Goal: Task Accomplishment & Management: Use online tool/utility

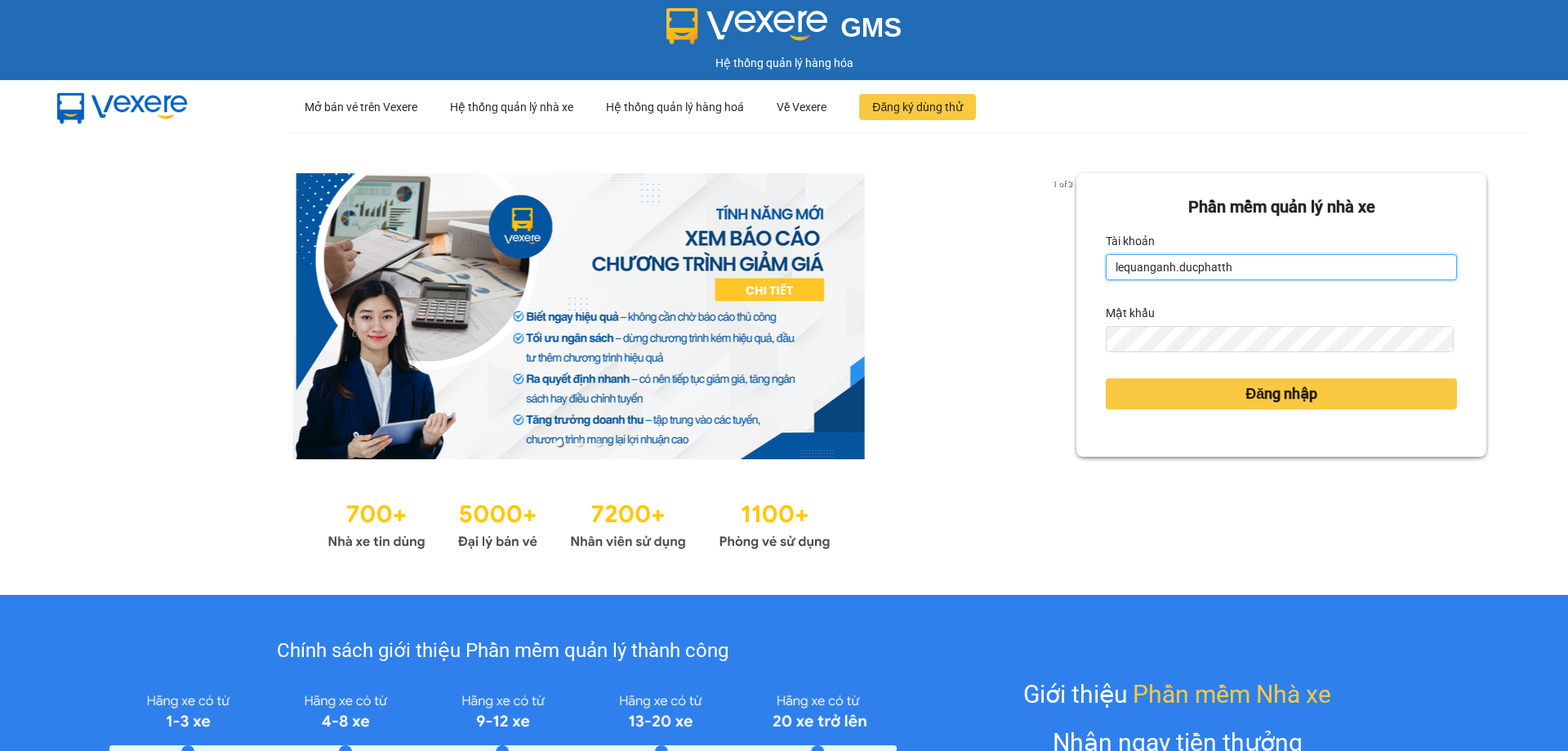
click at [1241, 266] on input "lequanganh.ducphatth" at bounding box center [1282, 266] width 351 height 26
type input "mdthu.ducphatth"
click at [1223, 410] on div "Đăng nhập" at bounding box center [1282, 394] width 351 height 45
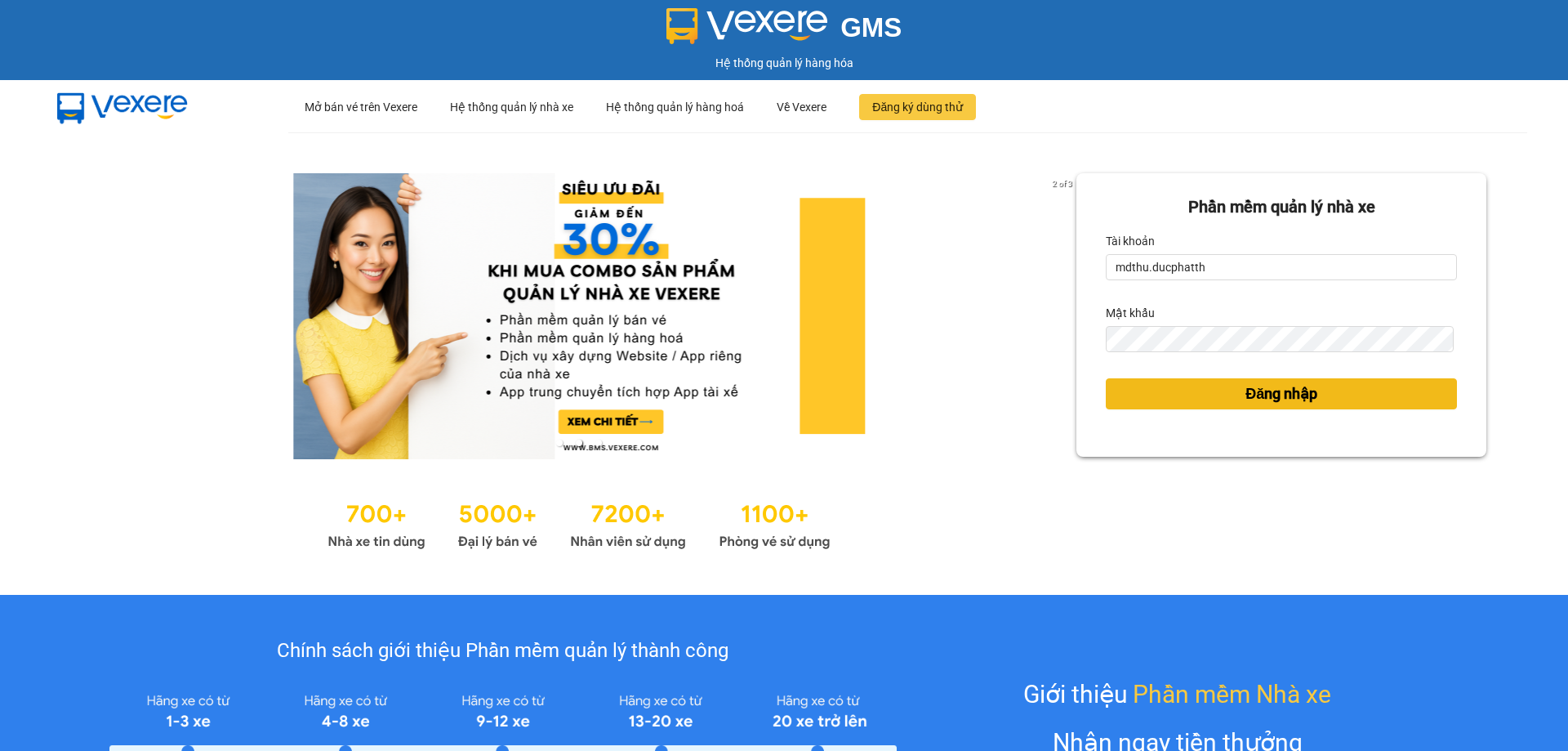
click at [1224, 398] on button "Đăng nhập" at bounding box center [1282, 394] width 351 height 31
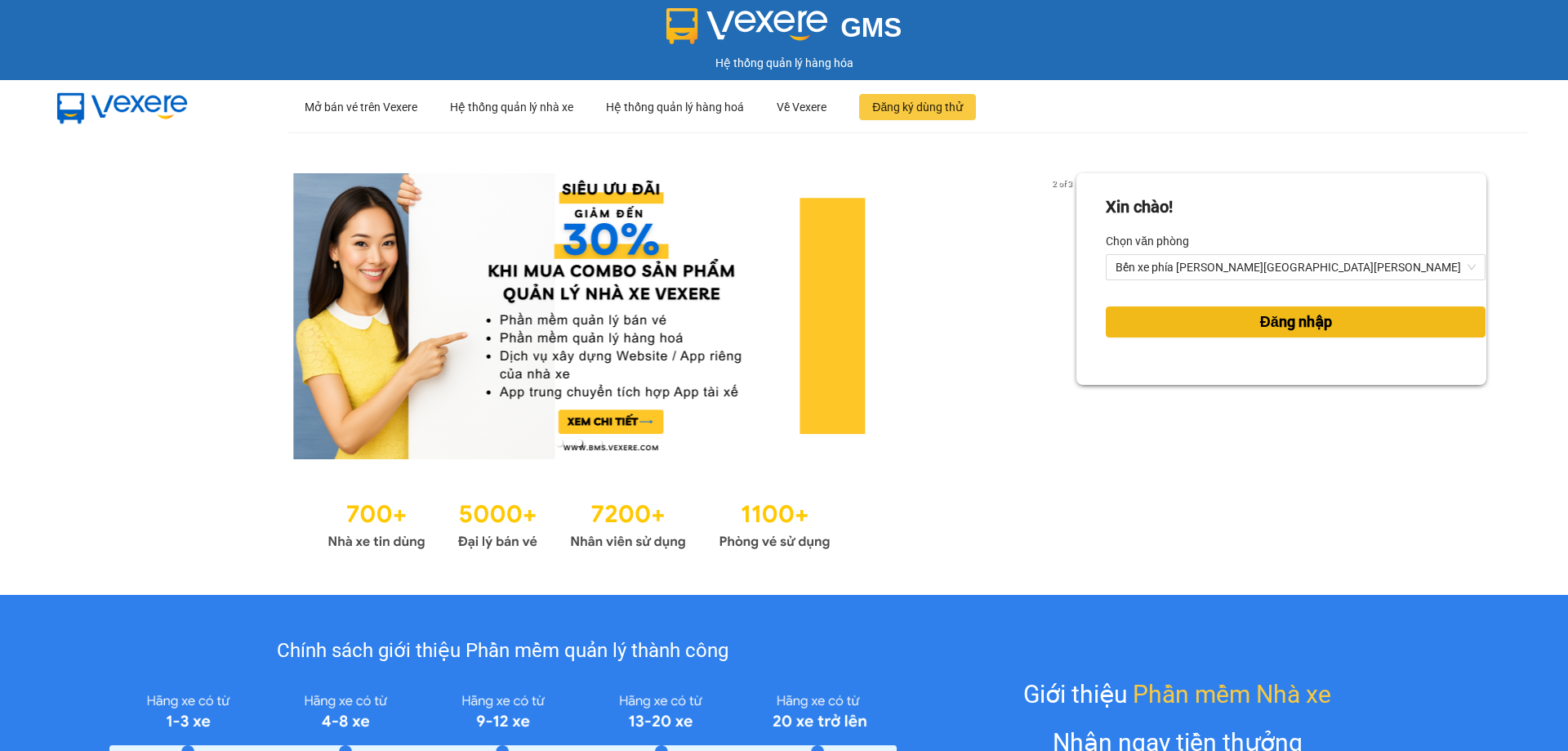
click at [1224, 324] on button "Đăng nhập" at bounding box center [1296, 322] width 380 height 31
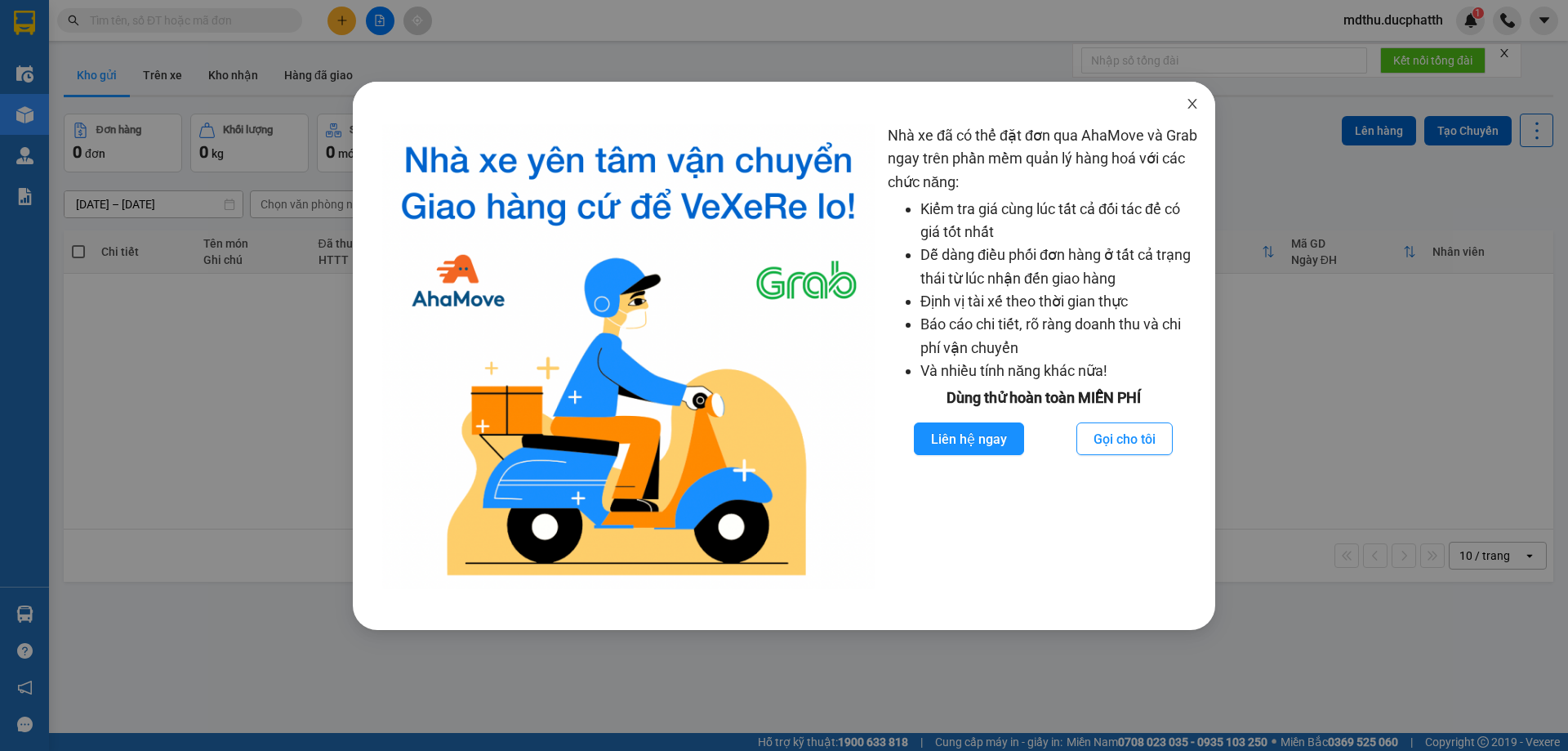
click at [1191, 99] on icon "close" at bounding box center [1193, 104] width 13 height 13
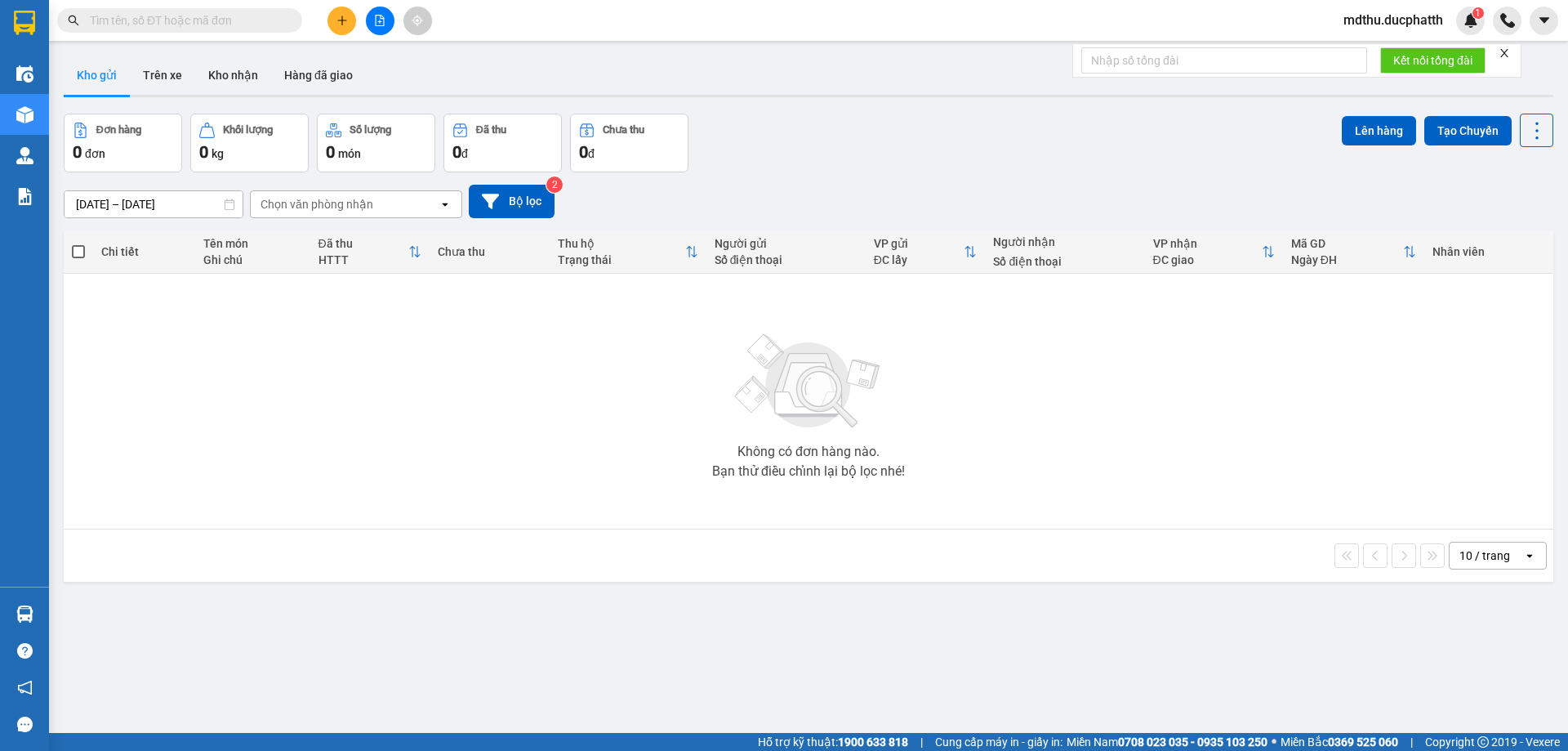
click at [1221, 156] on body "Kết quả tìm kiếm ( 0 ) Bộ lọc No Data mdthu.ducphatth 1 Điều hành xe Kho hàng m…" at bounding box center [784, 376] width 1568 height 751
click at [622, 404] on div "Không có đơn hàng nào. Bạn thử điều chỉnh lại bộ lọc nhé!" at bounding box center [808, 401] width 1473 height 245
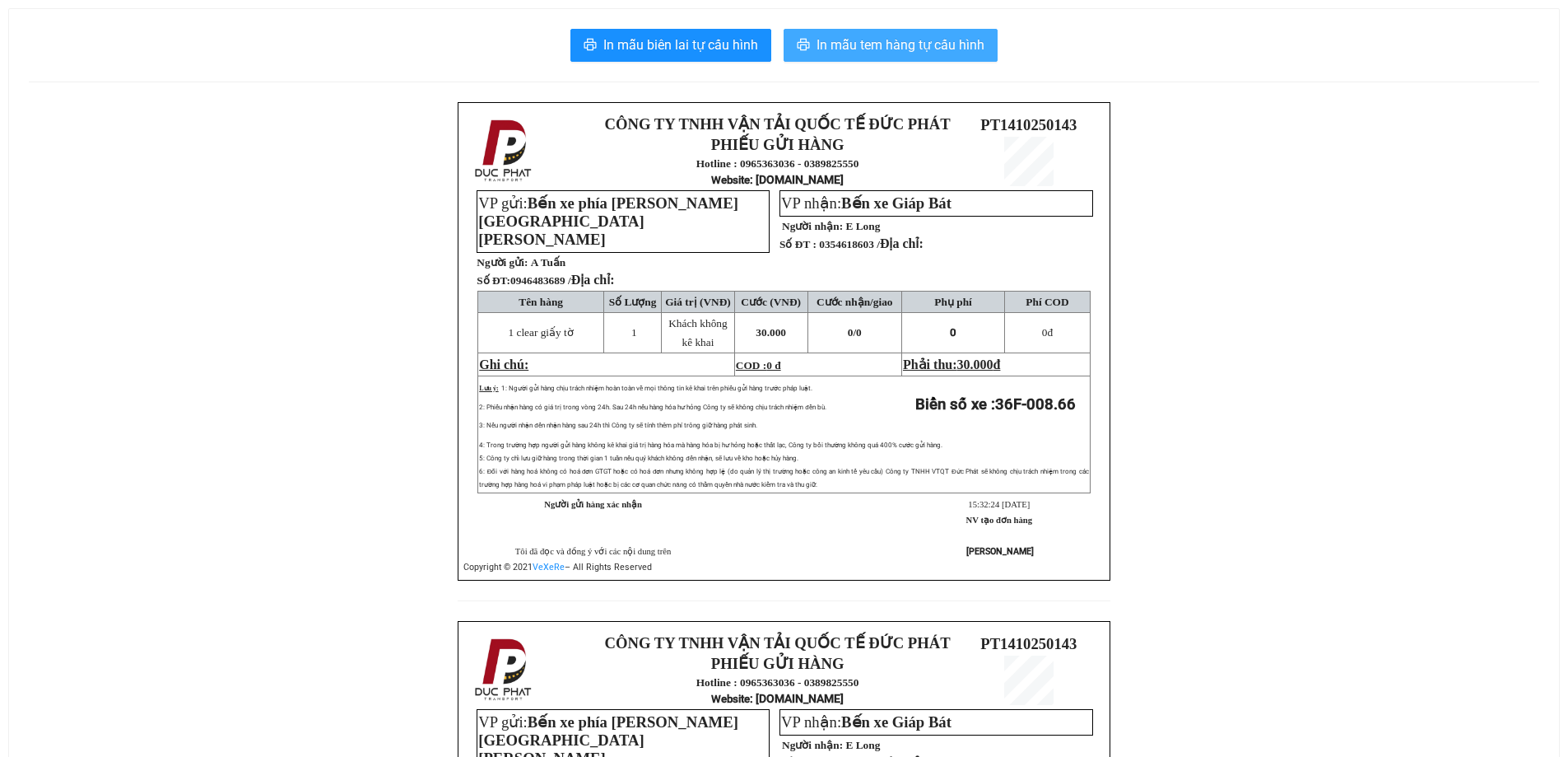
click at [887, 57] on button "In mẫu tem hàng tự cấu hình" at bounding box center [890, 45] width 214 height 33
click at [864, 52] on span "In mẫu tem hàng tự cấu hình" at bounding box center [899, 45] width 168 height 20
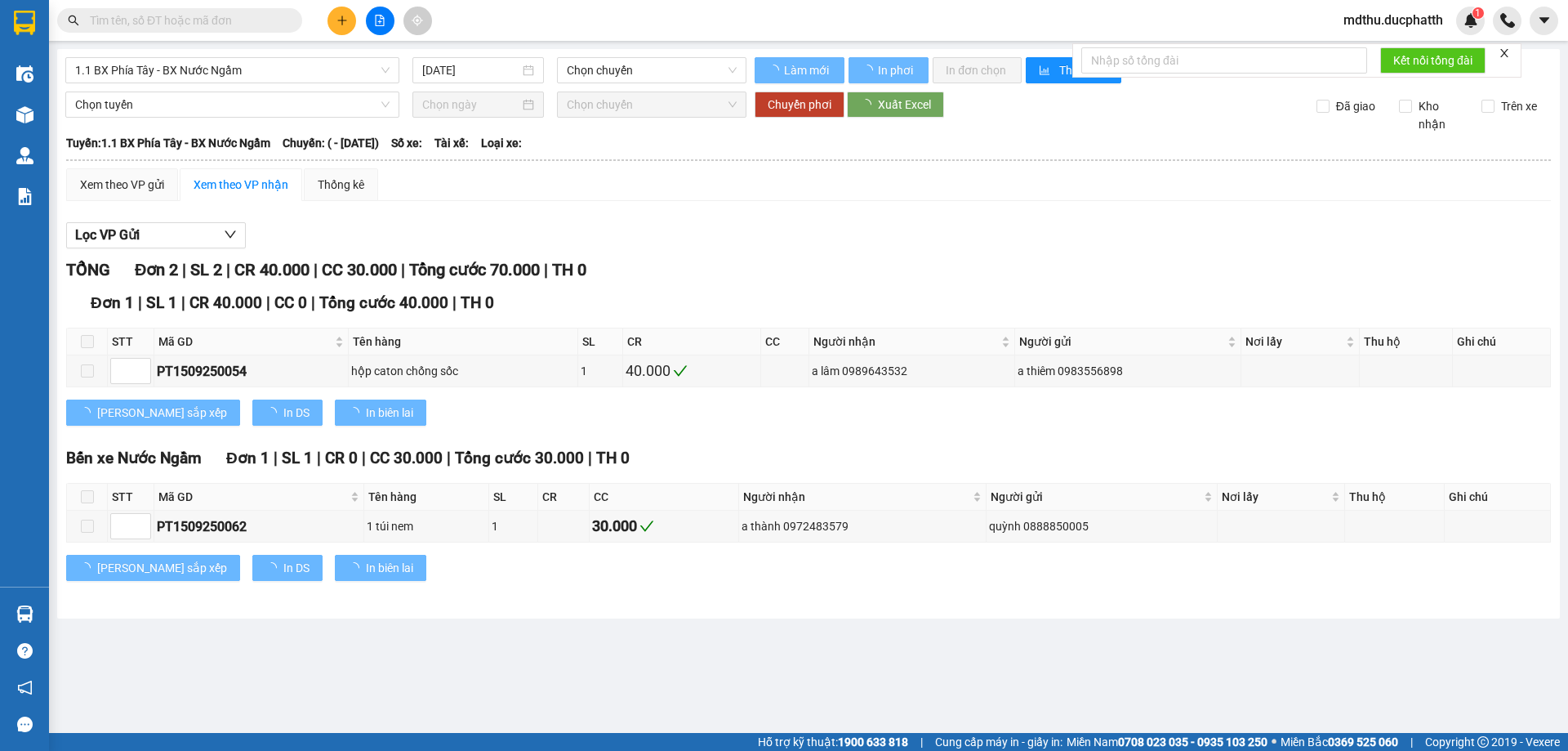
type input "[DATE]"
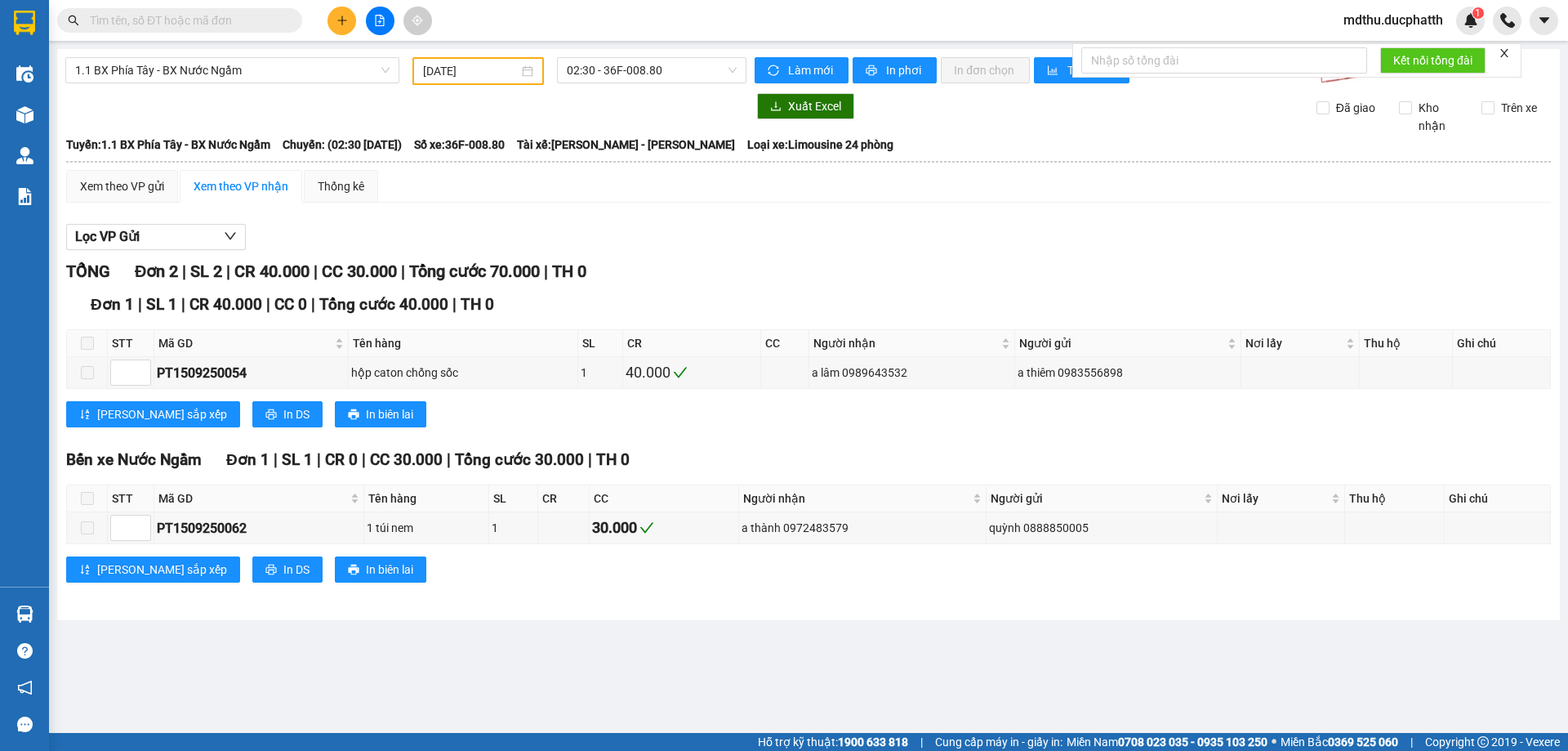
click at [347, 23] on icon "plus" at bounding box center [342, 20] width 12 height 12
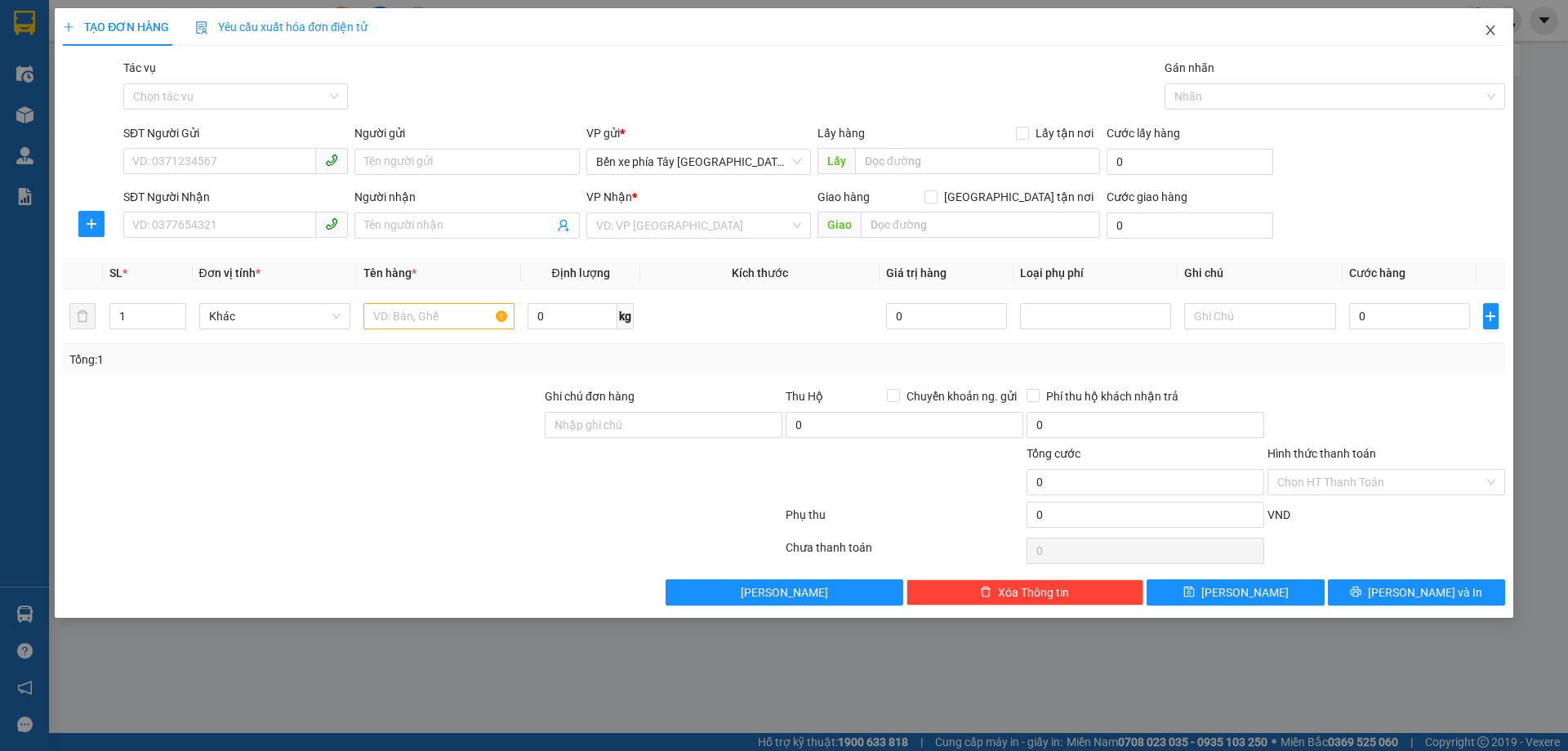
click at [1493, 26] on icon "close" at bounding box center [1491, 30] width 13 height 13
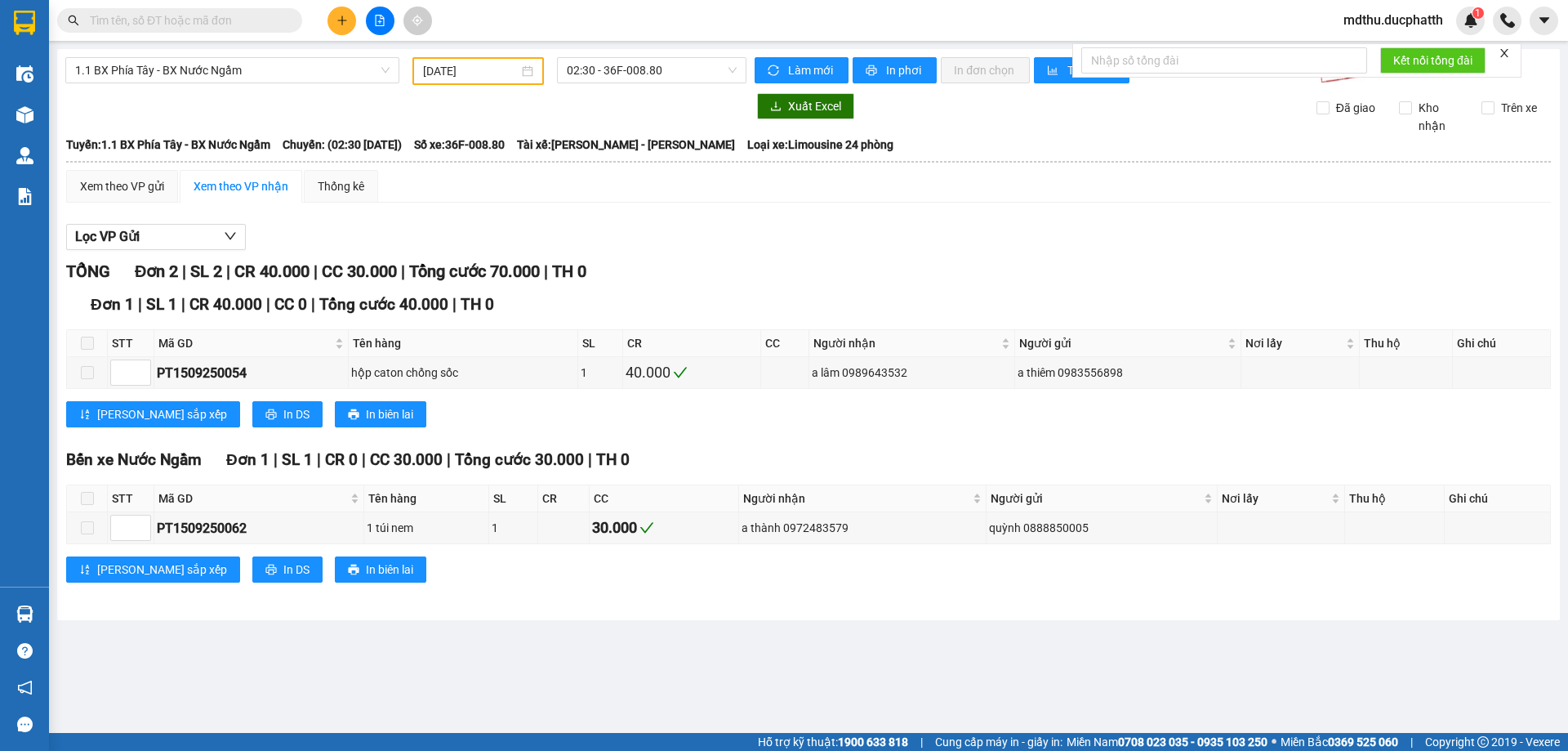
click at [396, 25] on div at bounding box center [379, 20] width 123 height 28
click at [388, 25] on button at bounding box center [380, 20] width 28 height 28
click at [308, 81] on span "1.1 BX Phía Tây - BX Nước Ngầm" at bounding box center [233, 70] width 315 height 25
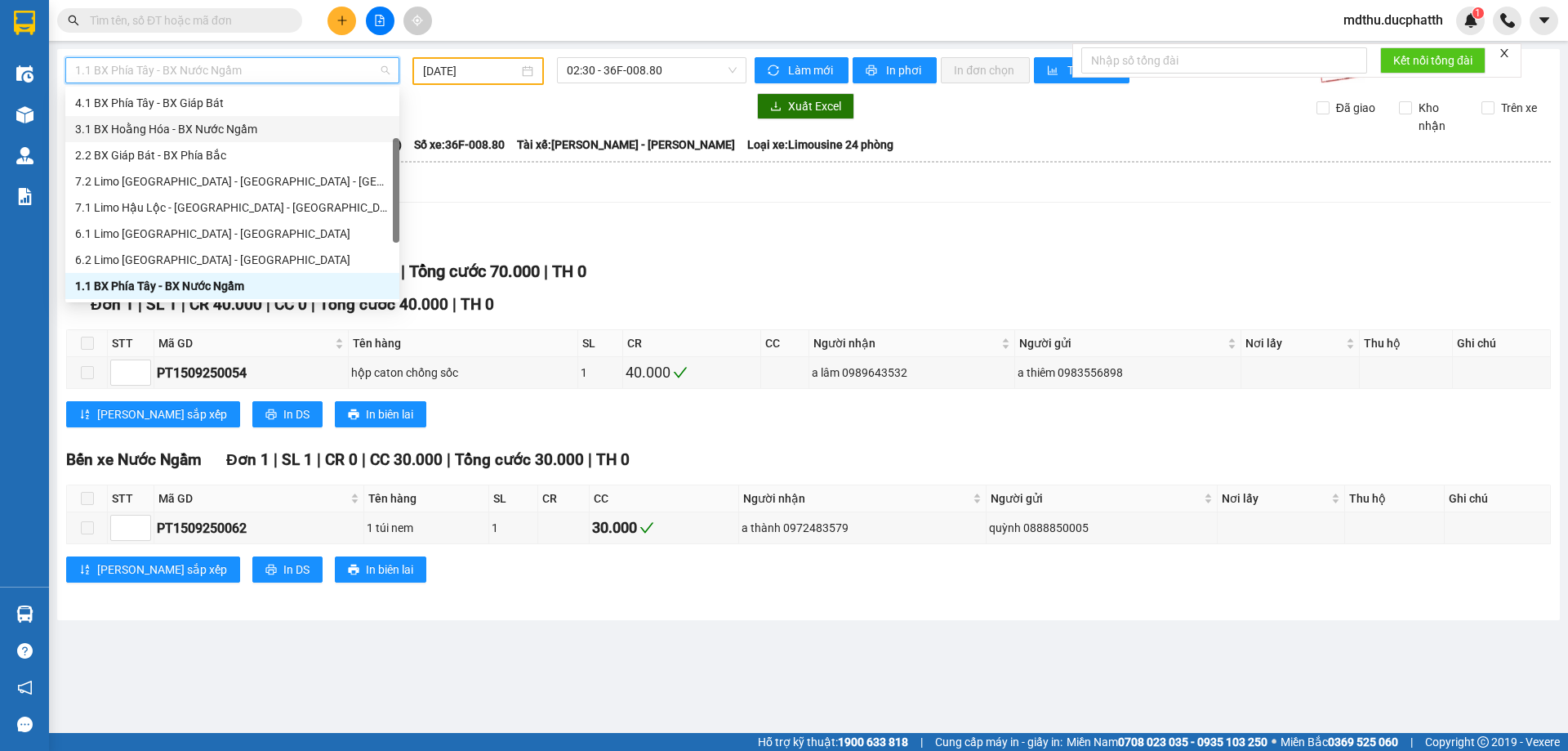
click at [606, 108] on div at bounding box center [405, 105] width 681 height 26
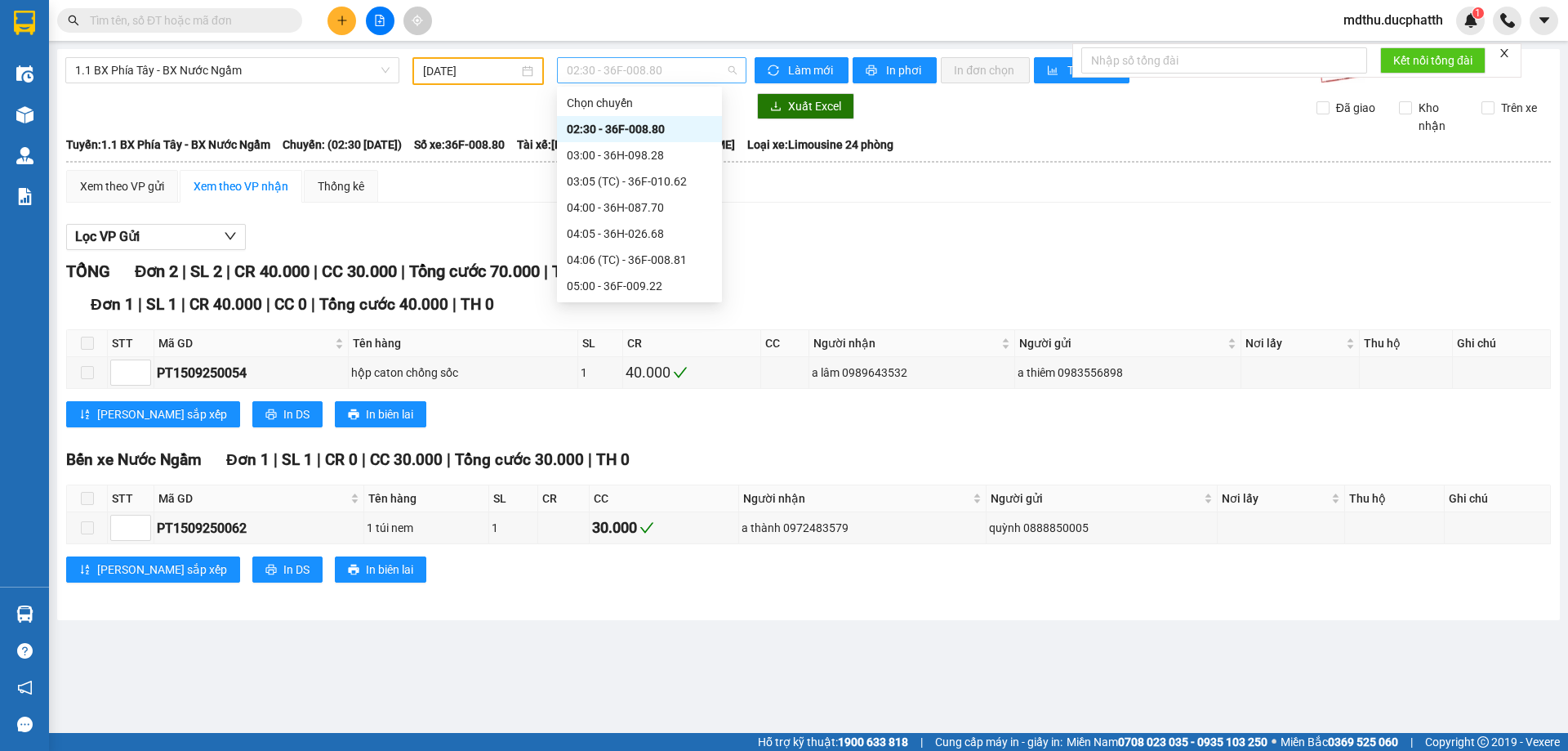
click at [636, 77] on span "02:30 - 36F-008.80" at bounding box center [652, 70] width 170 height 25
click at [497, 68] on input "16/09/2025" at bounding box center [470, 71] width 95 height 18
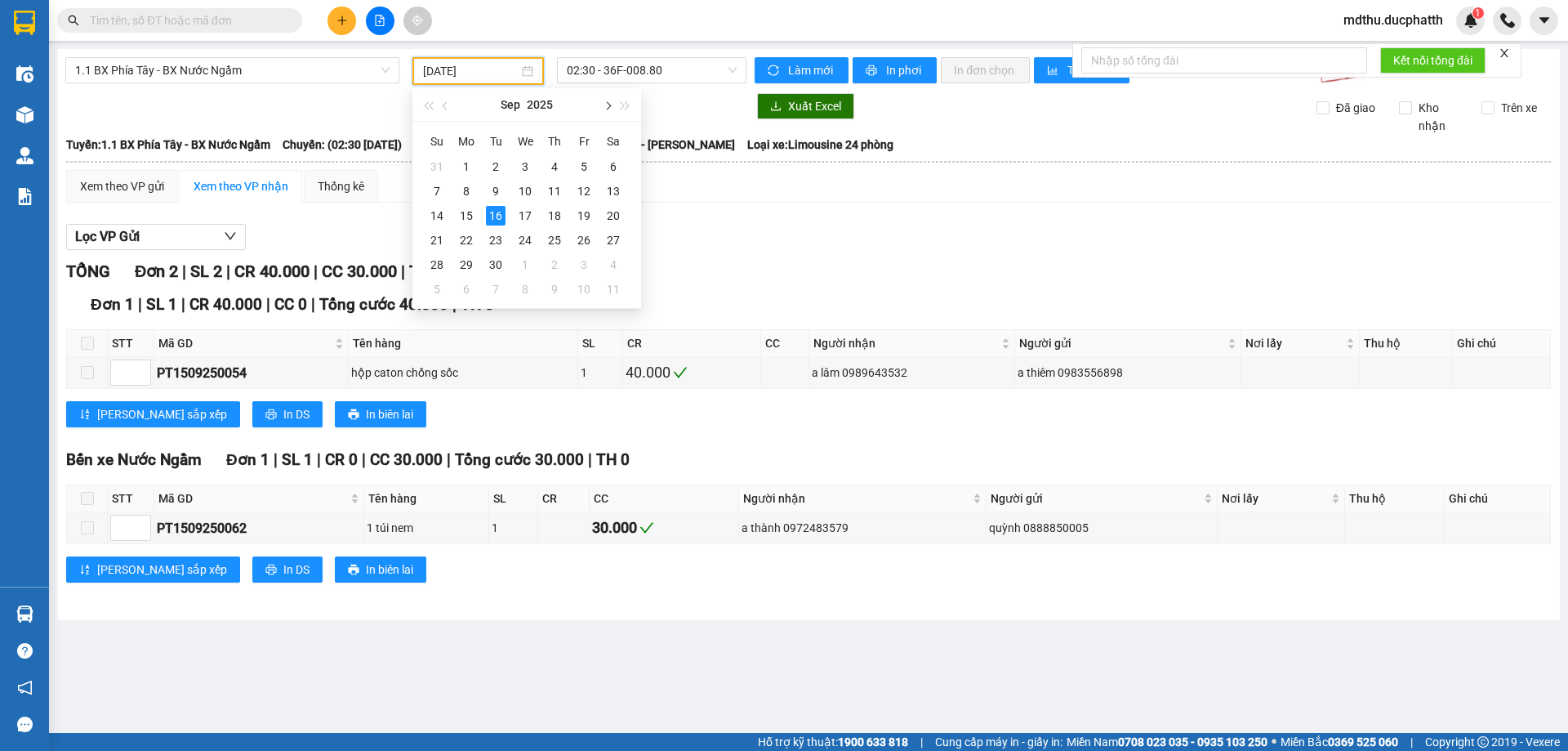
click at [604, 106] on span "button" at bounding box center [606, 105] width 8 height 8
click at [495, 213] on div "14" at bounding box center [496, 215] width 20 height 20
type input "14/10/2025"
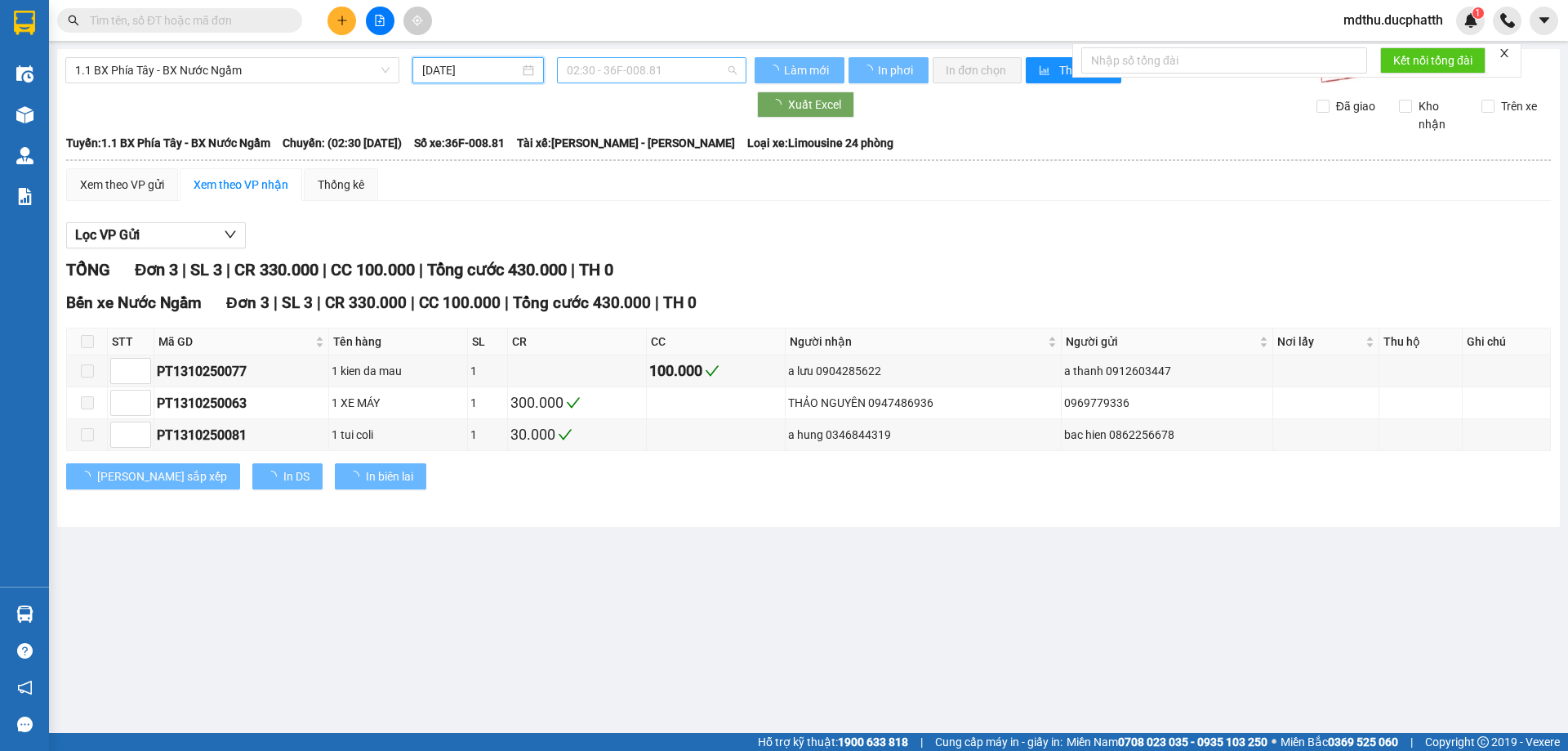
click at [662, 60] on span "02:30 - 36F-008.81" at bounding box center [652, 70] width 170 height 25
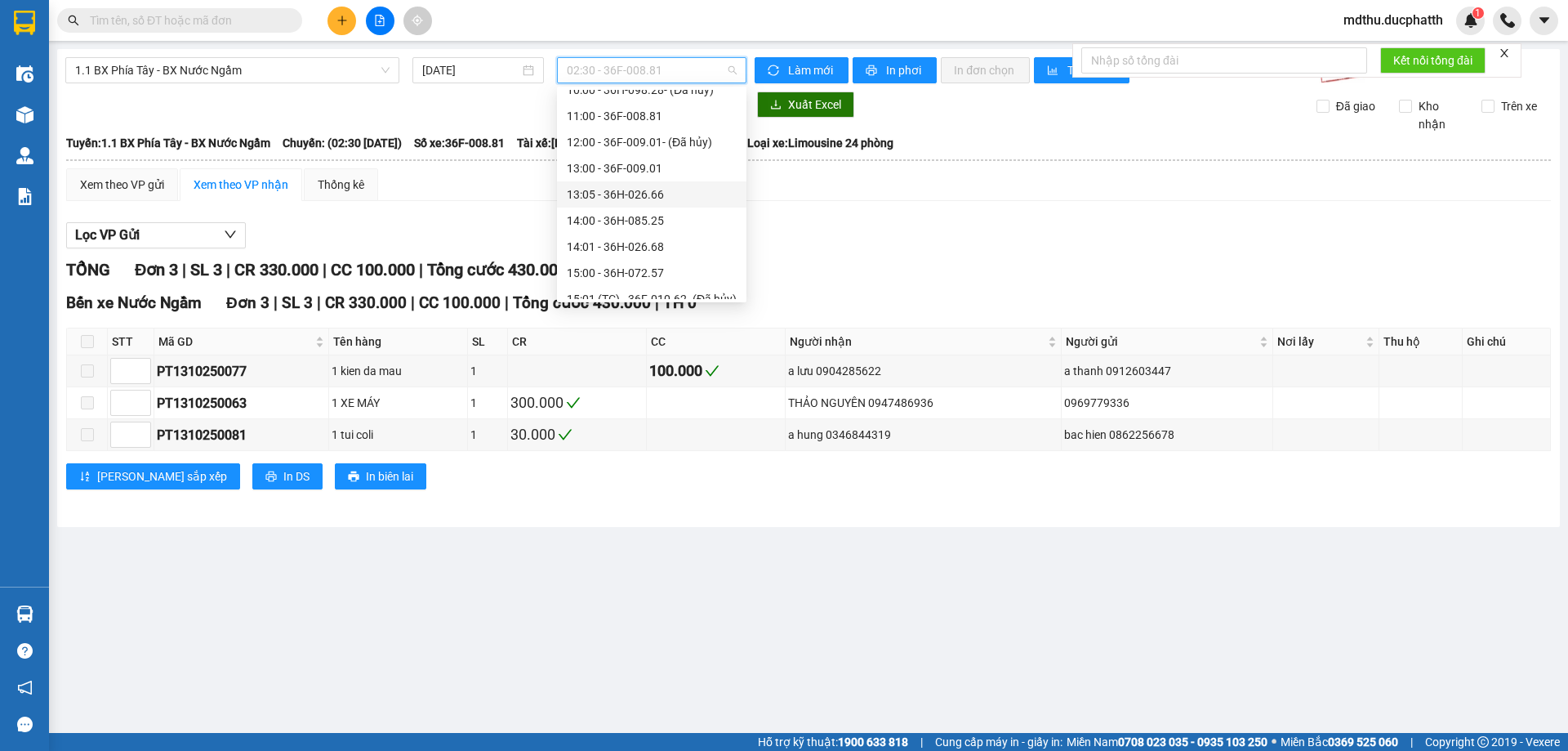
scroll to position [490, 0]
click at [275, 73] on span "1.1 BX Phía Tây - BX Nước Ngầm" at bounding box center [233, 70] width 315 height 25
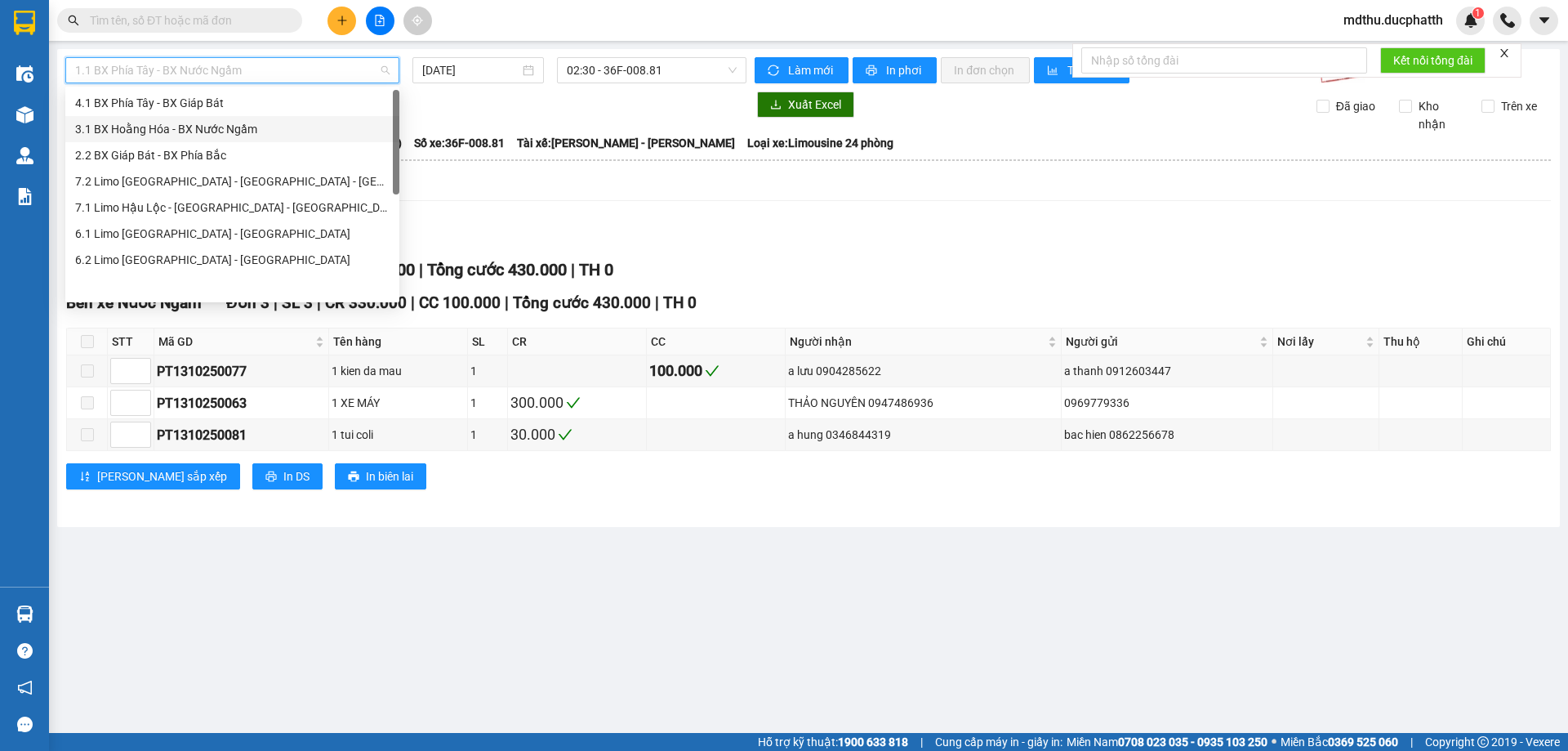
scroll to position [0, 0]
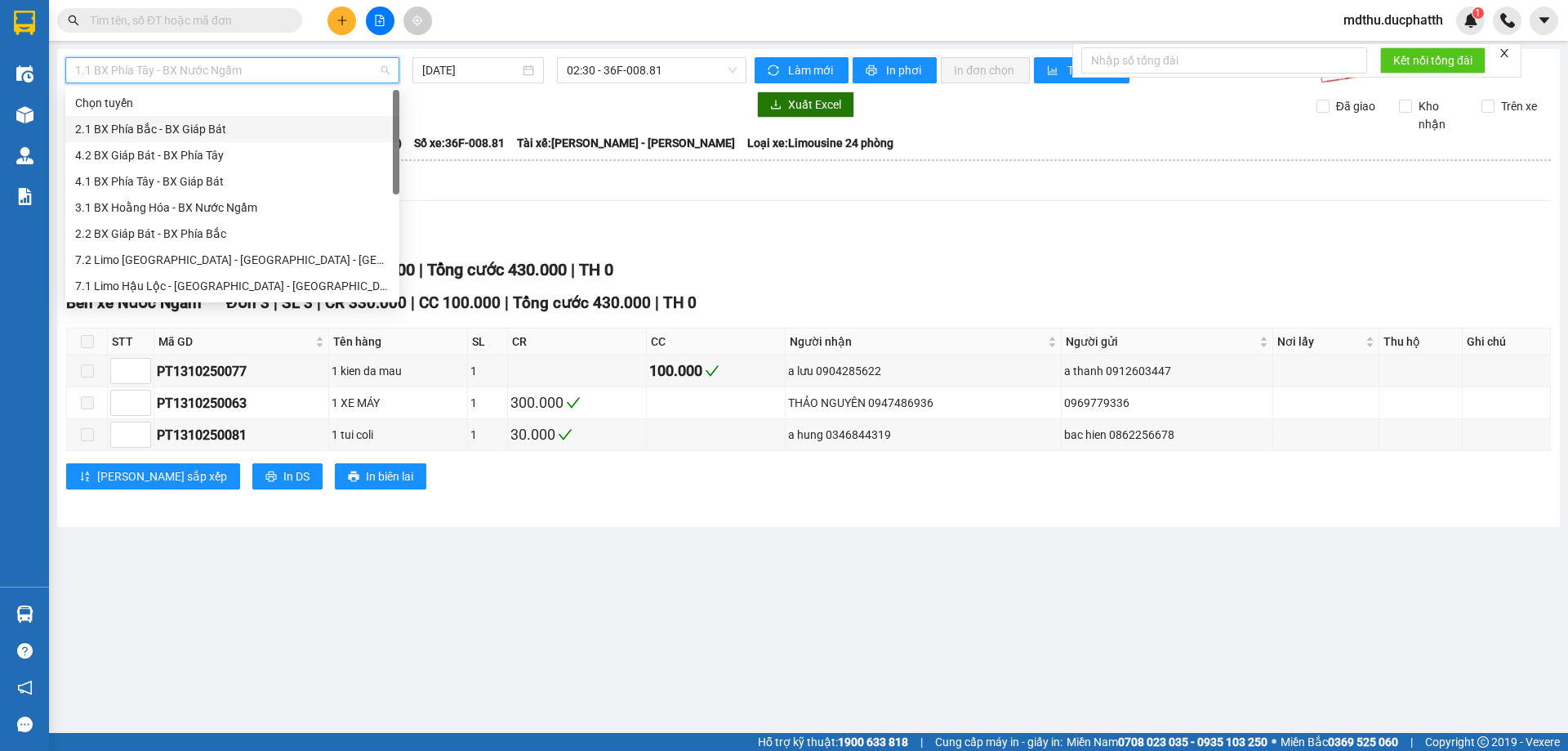
click at [211, 134] on div "2.1 BX Phía Bắc - BX Giáp Bát" at bounding box center [233, 129] width 315 height 18
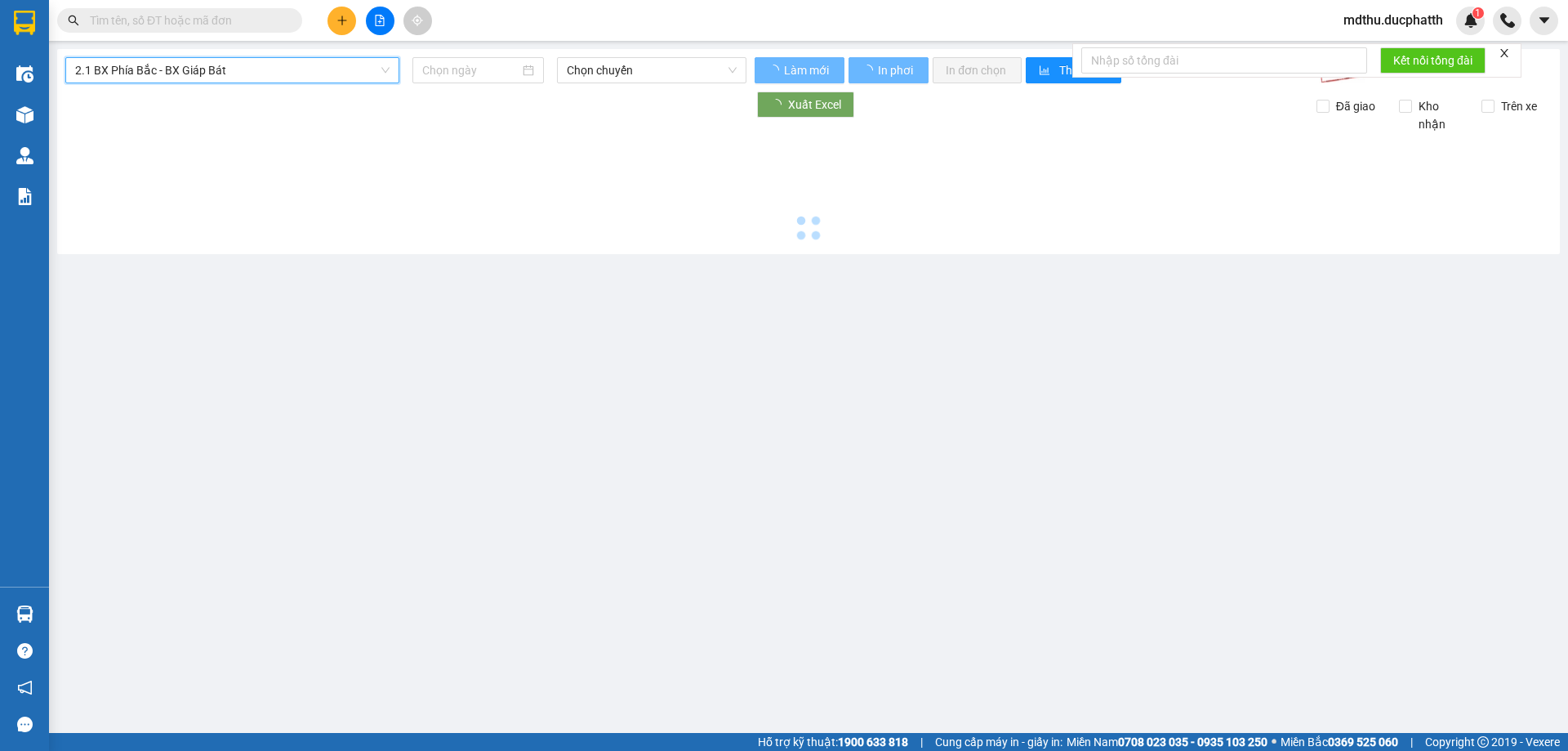
type input "14/10/2025"
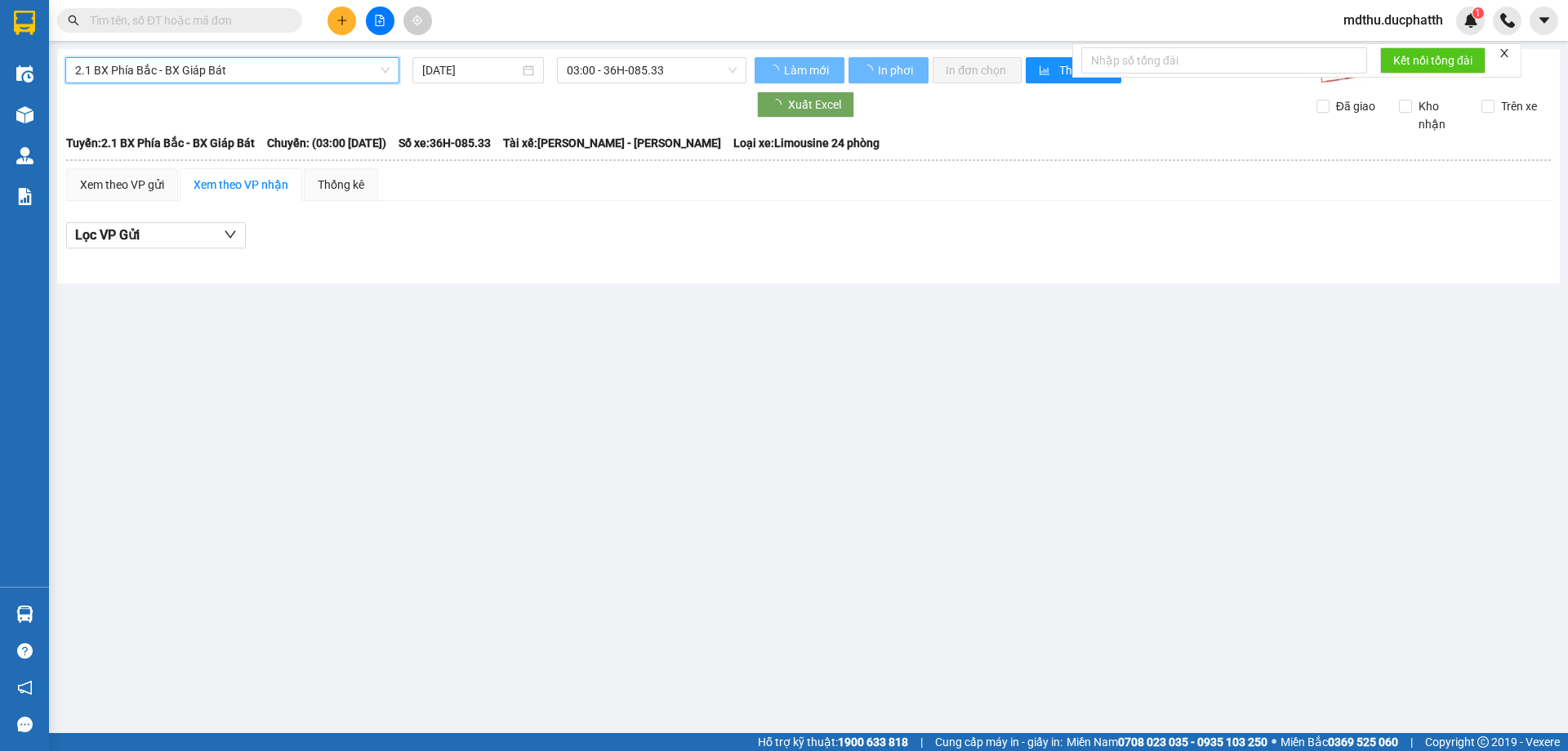
click at [203, 77] on div "2.1 BX Phía Bắc - BX Giáp Bát 2.1 BX Phía Bắc - BX Giáp Bát 14/10/2025 03:00 - …" at bounding box center [808, 166] width 1503 height 235
click at [213, 74] on span "2.1 BX Phía Bắc - BX Giáp Bát" at bounding box center [233, 70] width 315 height 25
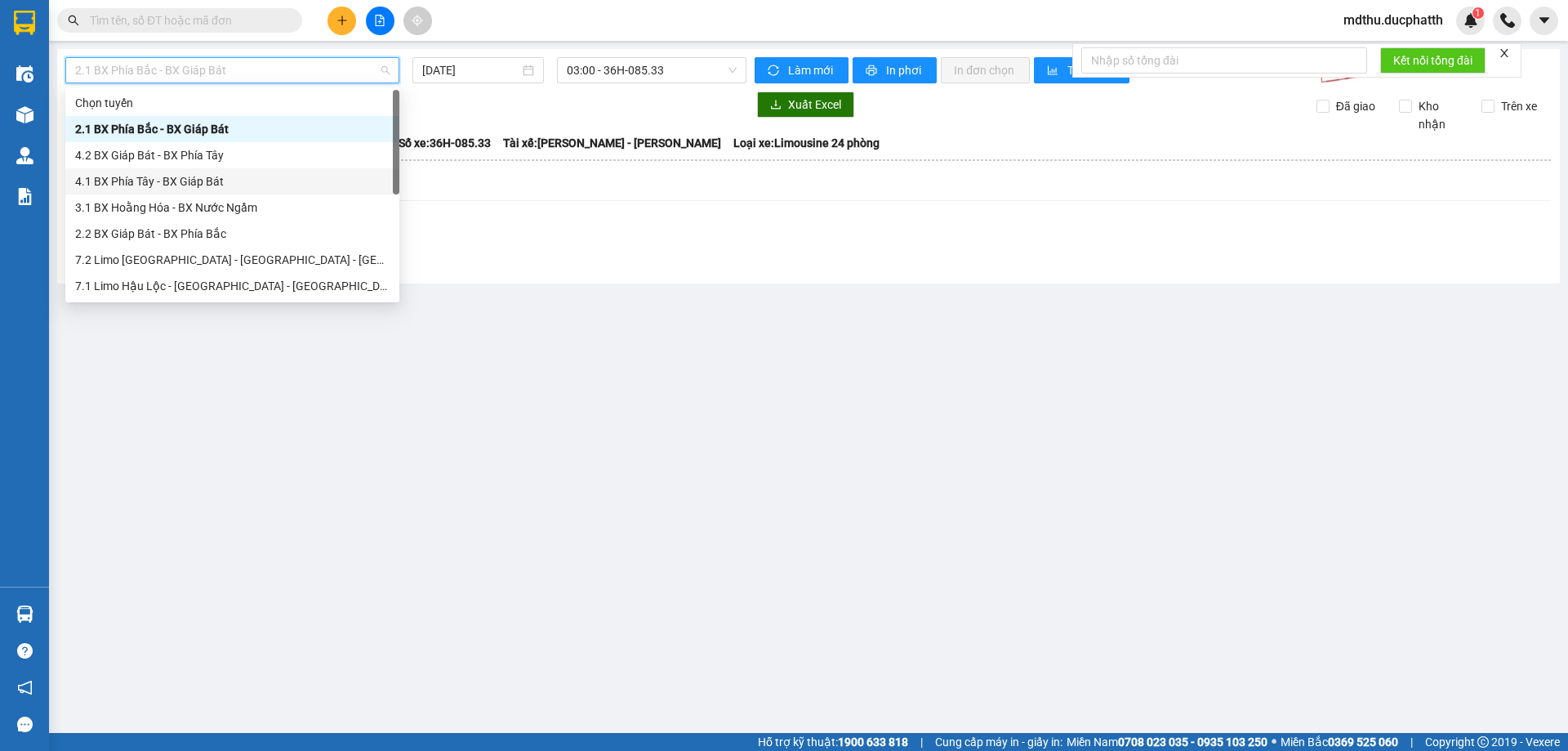
click at [213, 181] on div "4.1 BX Phía Tây - BX Giáp Bát" at bounding box center [233, 182] width 315 height 18
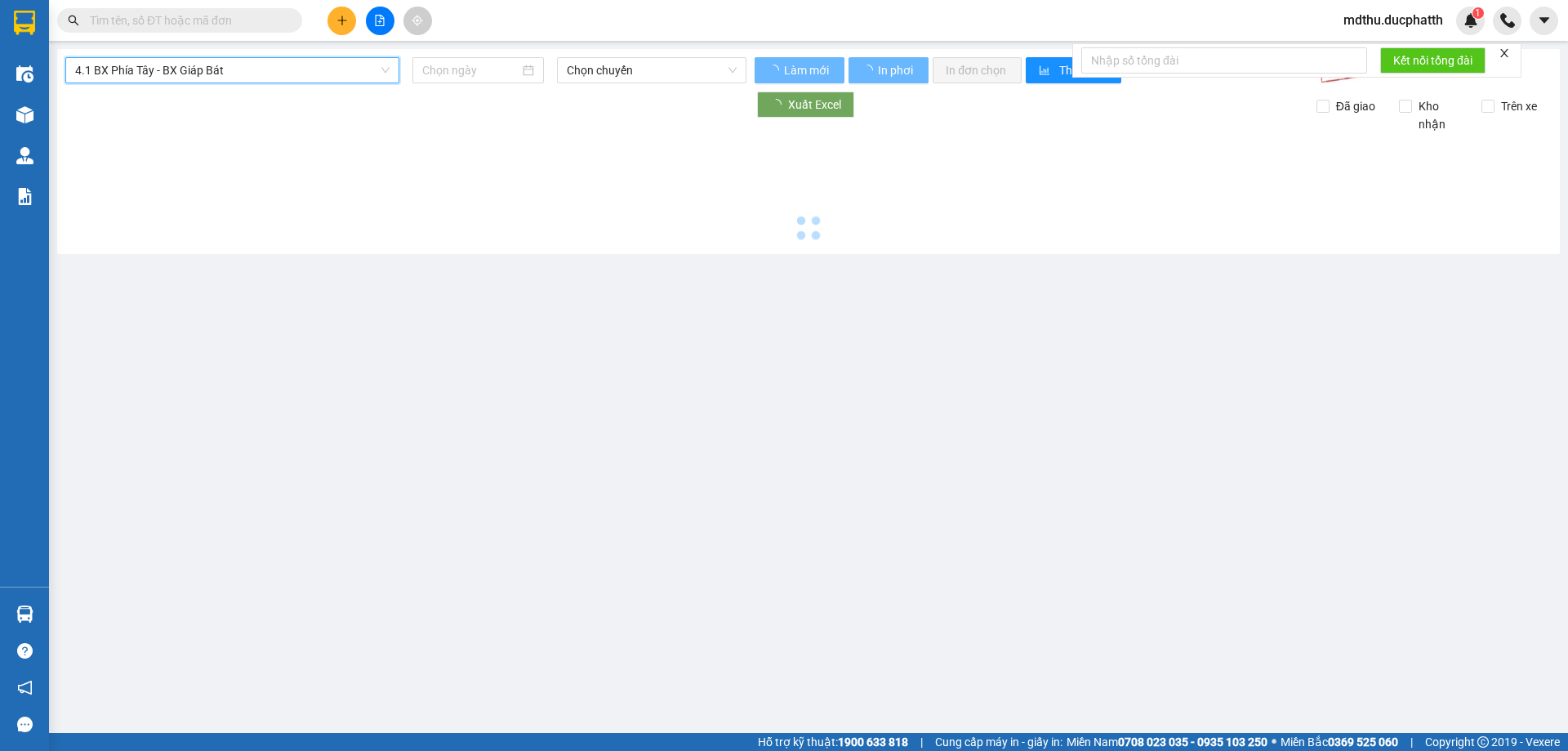
type input "14/10/2025"
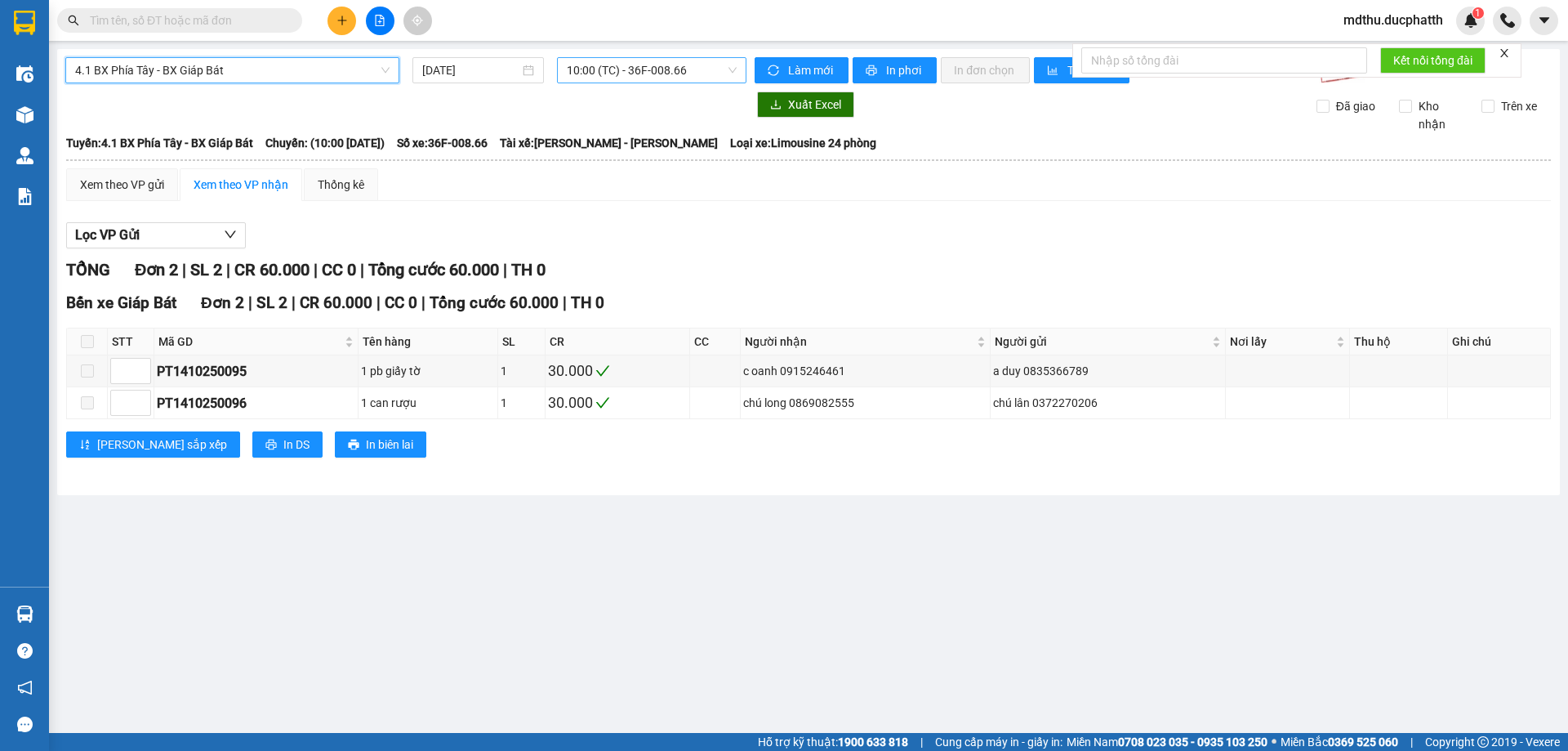
click at [664, 77] on span "10:00 (TC) - 36F-008.66" at bounding box center [652, 70] width 170 height 25
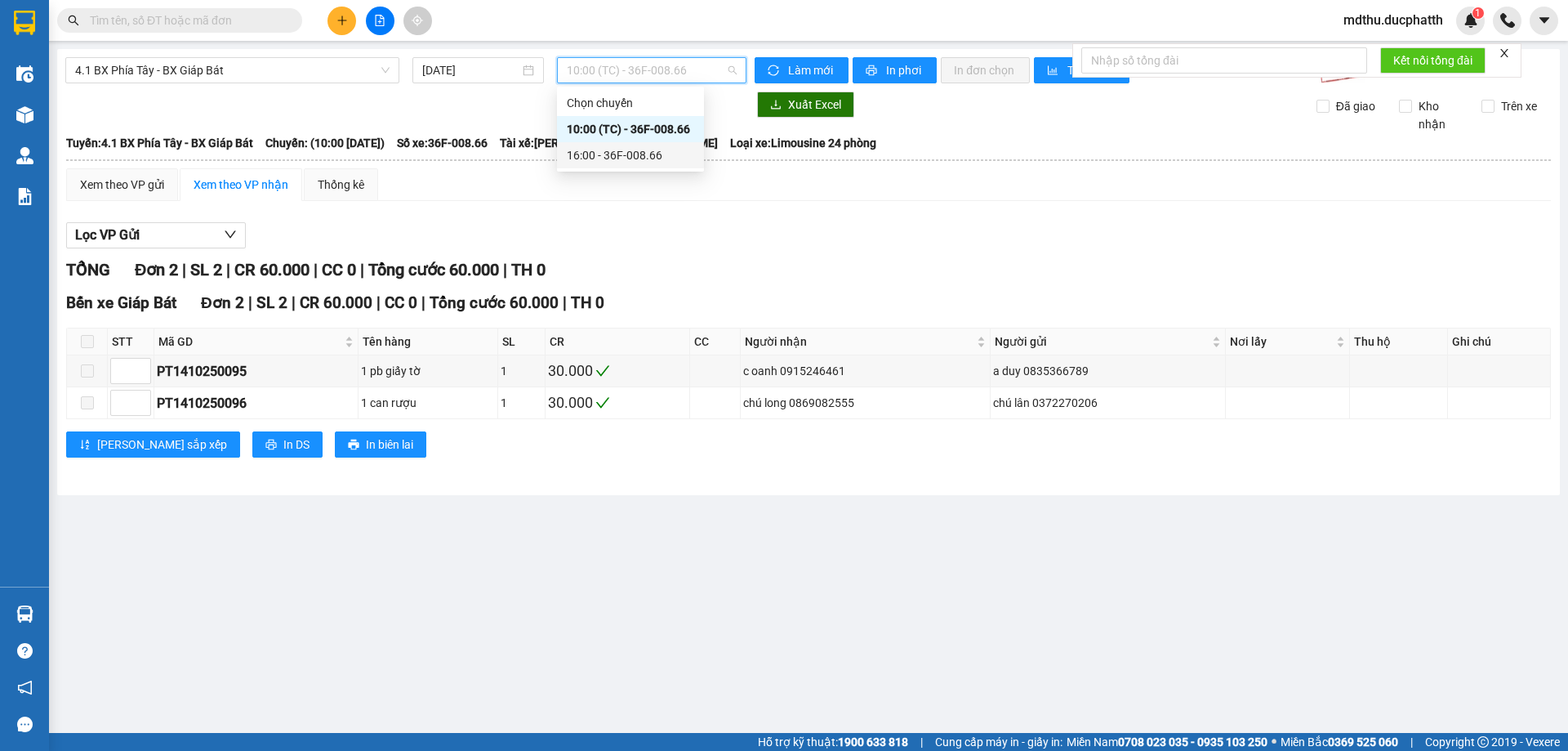
click at [639, 155] on div "16:00 - 36F-008.66" at bounding box center [631, 155] width 127 height 18
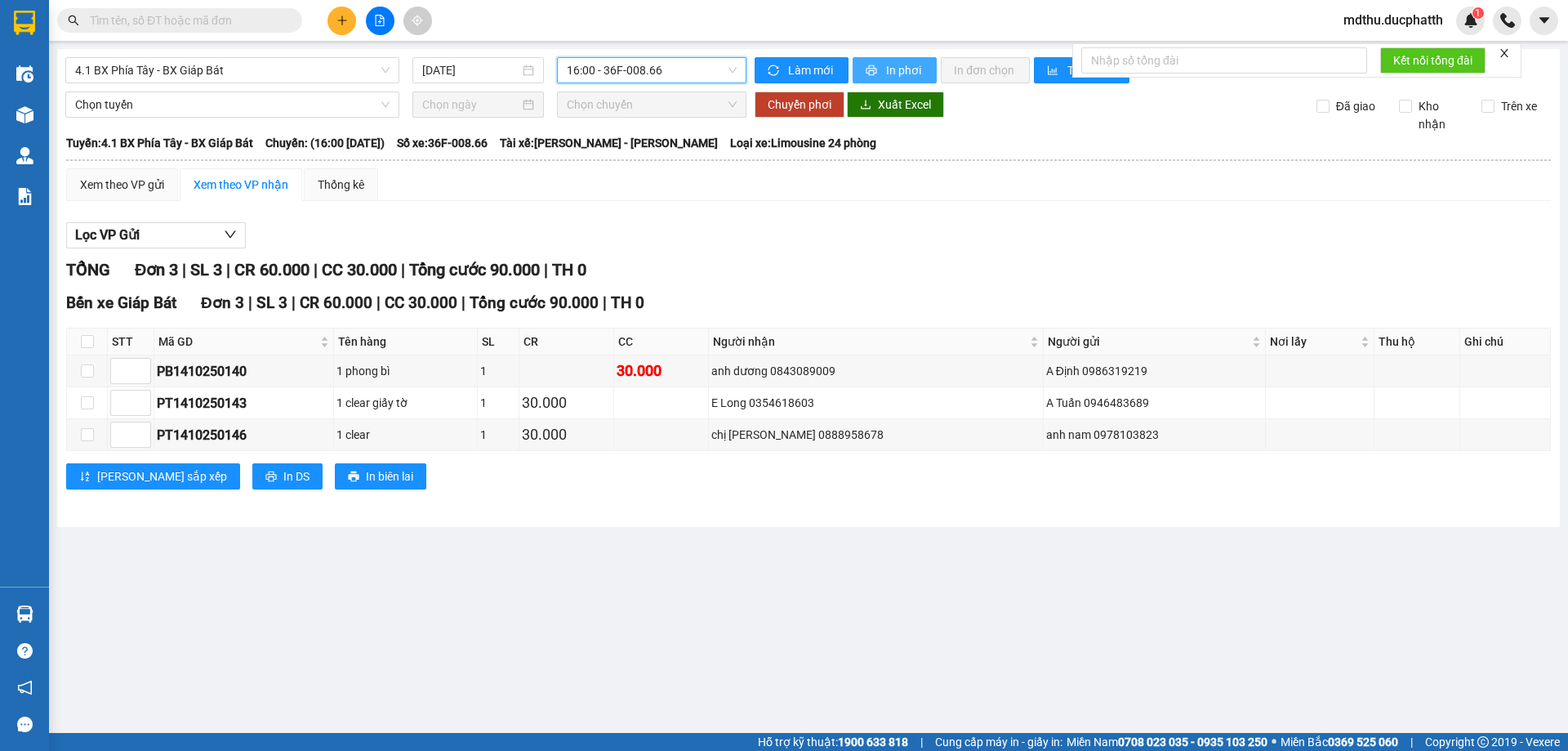
click at [886, 69] on span "In phơi" at bounding box center [904, 70] width 37 height 18
